Goal: Information Seeking & Learning: Learn about a topic

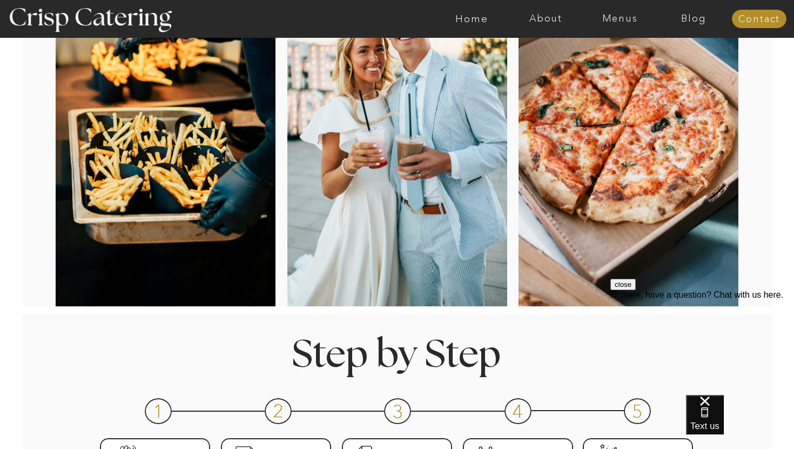
click at [621, 195] on div at bounding box center [629, 127] width 220 height 358
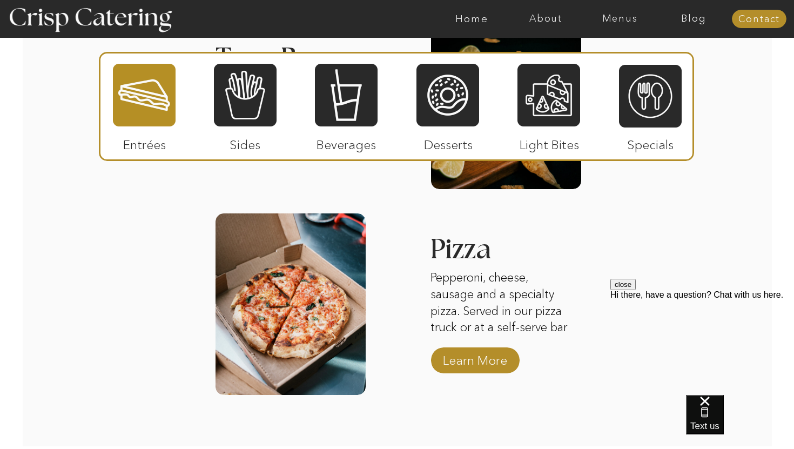
scroll to position [1449, 0]
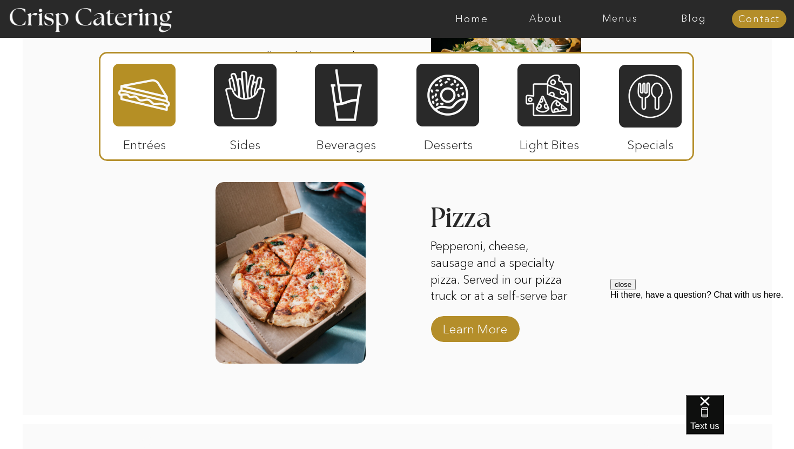
click at [472, 216] on h3 "Pizza" at bounding box center [486, 219] width 112 height 31
click at [324, 290] on div at bounding box center [291, 273] width 150 height 182
click at [481, 329] on p "Learn More" at bounding box center [475, 326] width 72 height 31
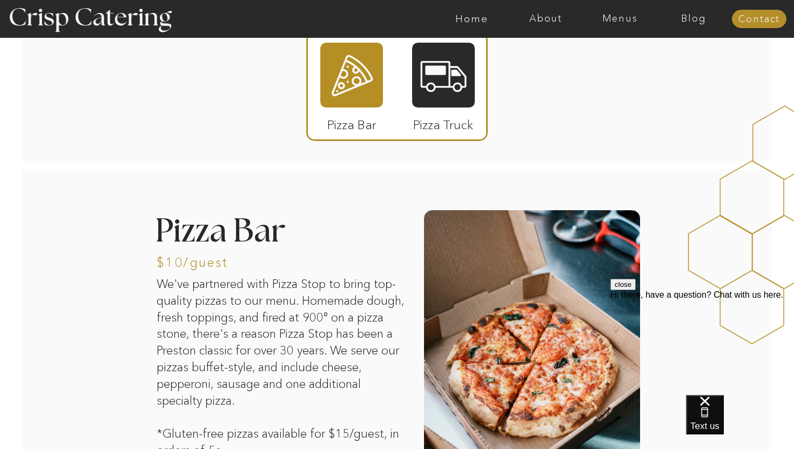
scroll to position [1, 0]
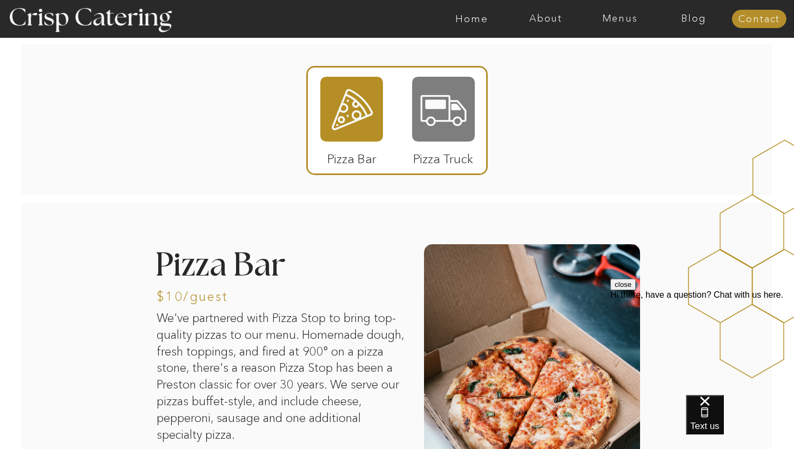
click at [471, 135] on div at bounding box center [443, 109] width 63 height 65
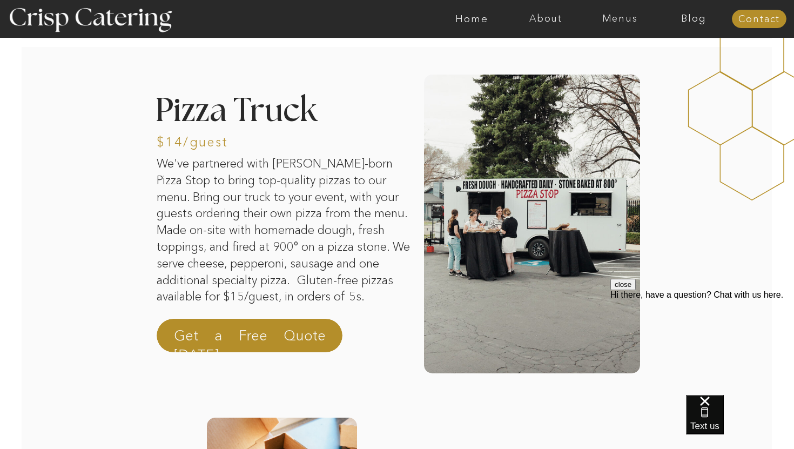
scroll to position [167, 0]
